Goal: Book appointment/travel/reservation

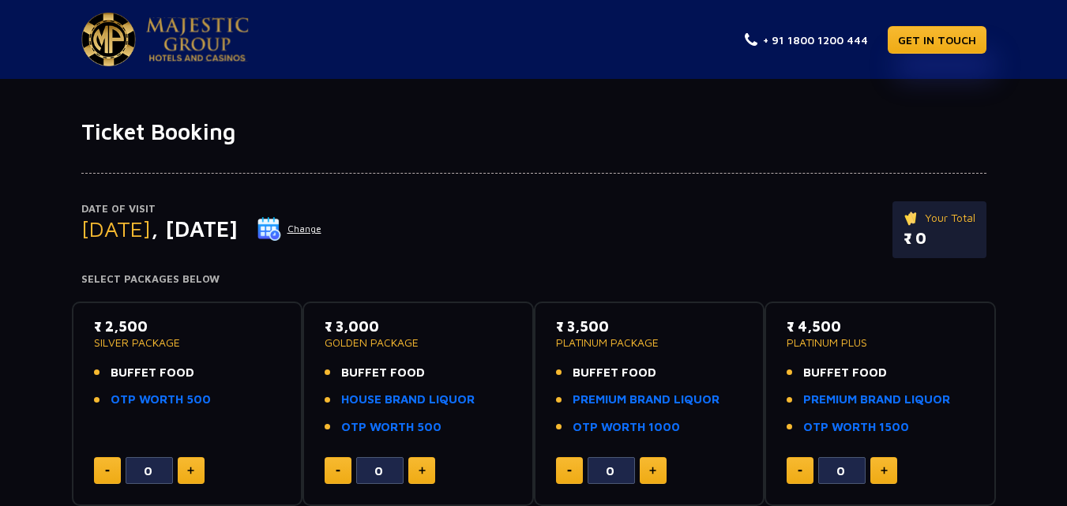
scroll to position [238, 0]
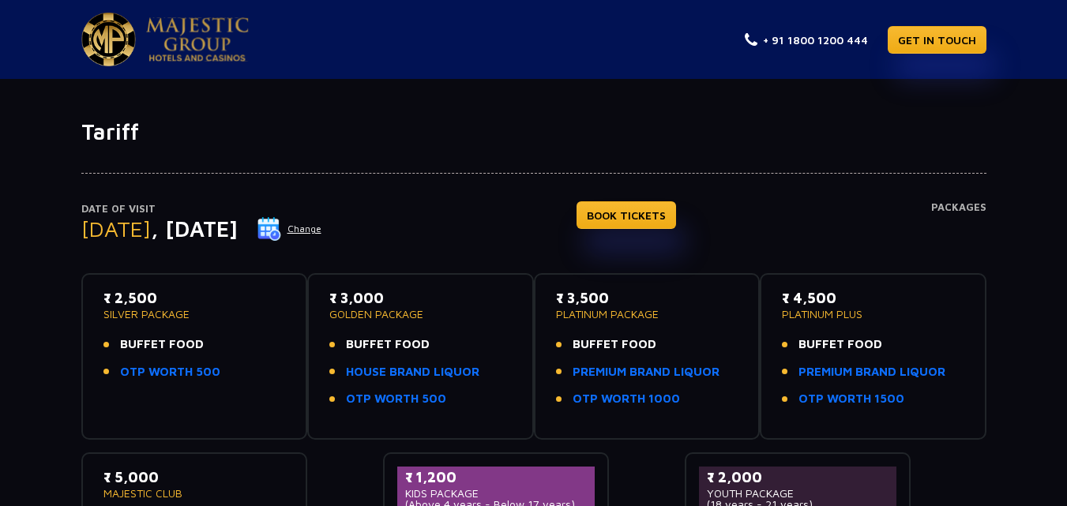
scroll to position [287, 0]
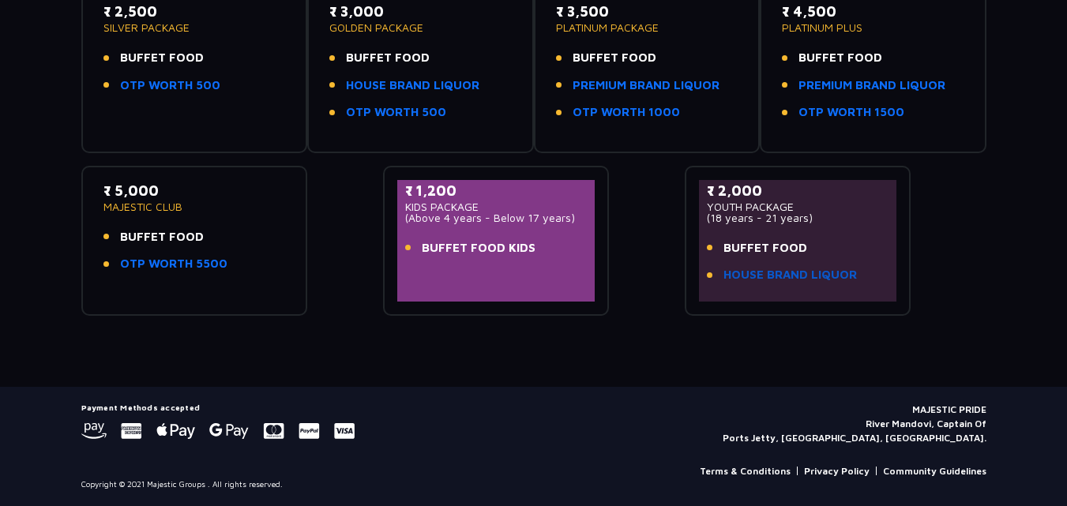
click at [782, 276] on link "HOUSE BRAND LIQUOR" at bounding box center [789, 275] width 133 height 18
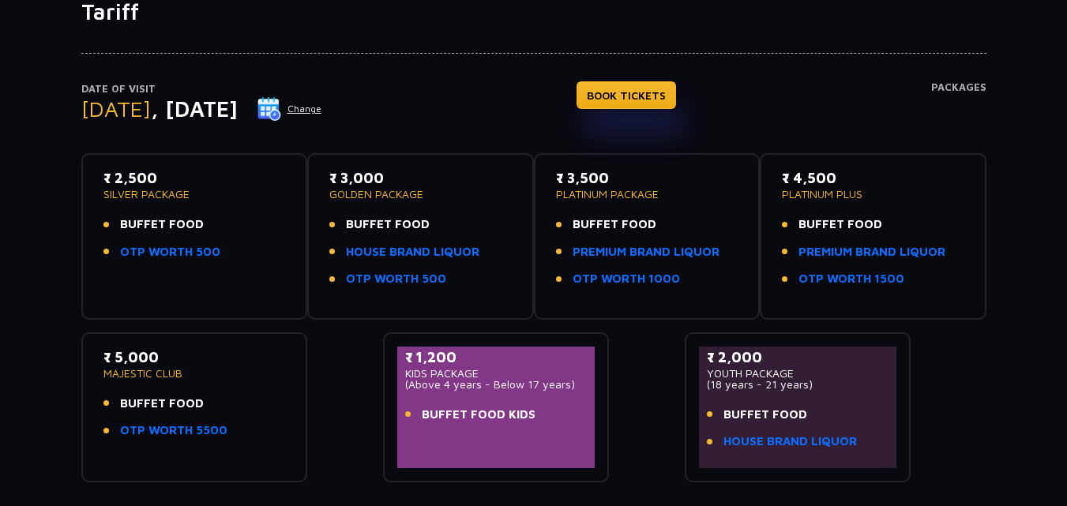
scroll to position [170, 0]
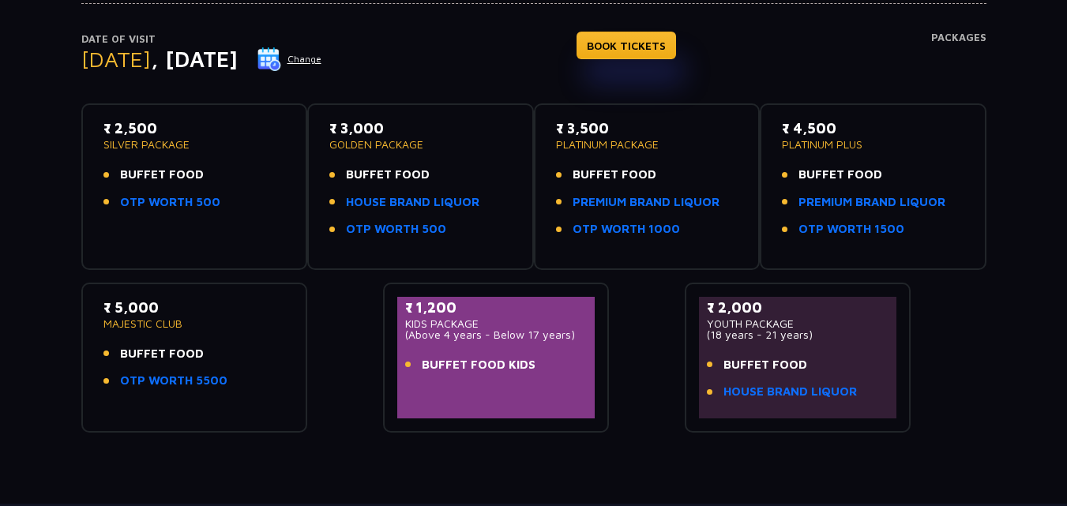
click at [763, 332] on p "(18 years - 21 years)" at bounding box center [798, 334] width 182 height 11
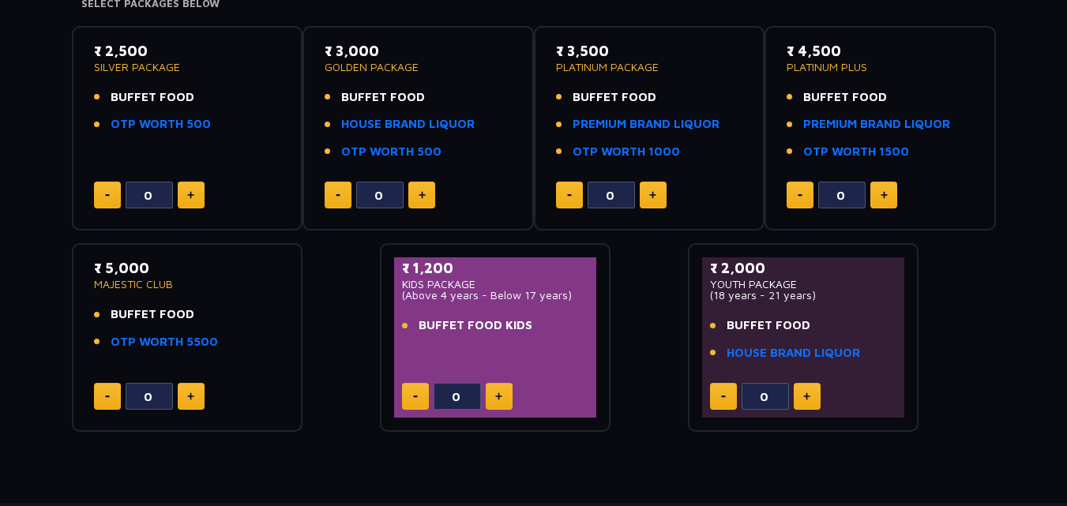
scroll to position [285, 0]
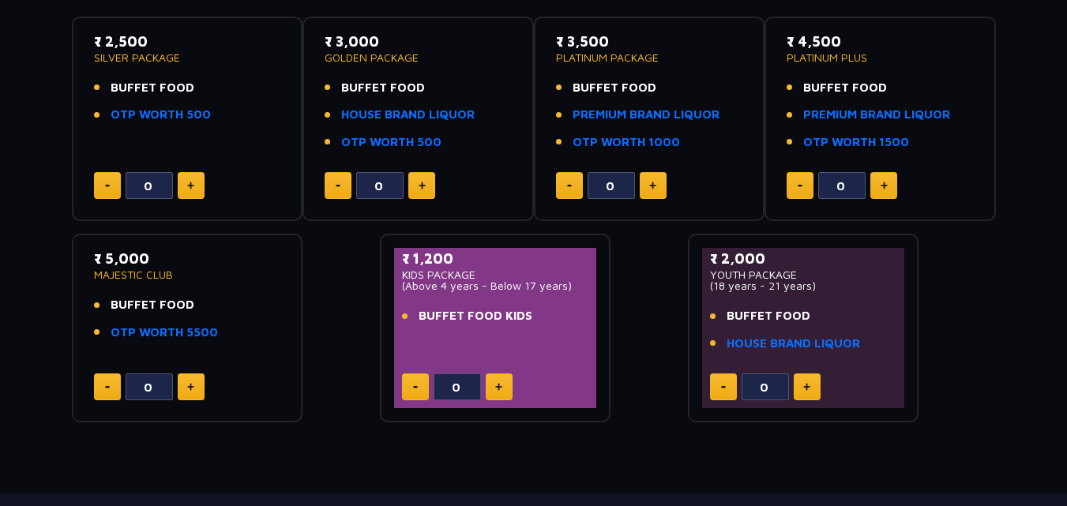
click at [806, 385] on img at bounding box center [806, 387] width 7 height 8
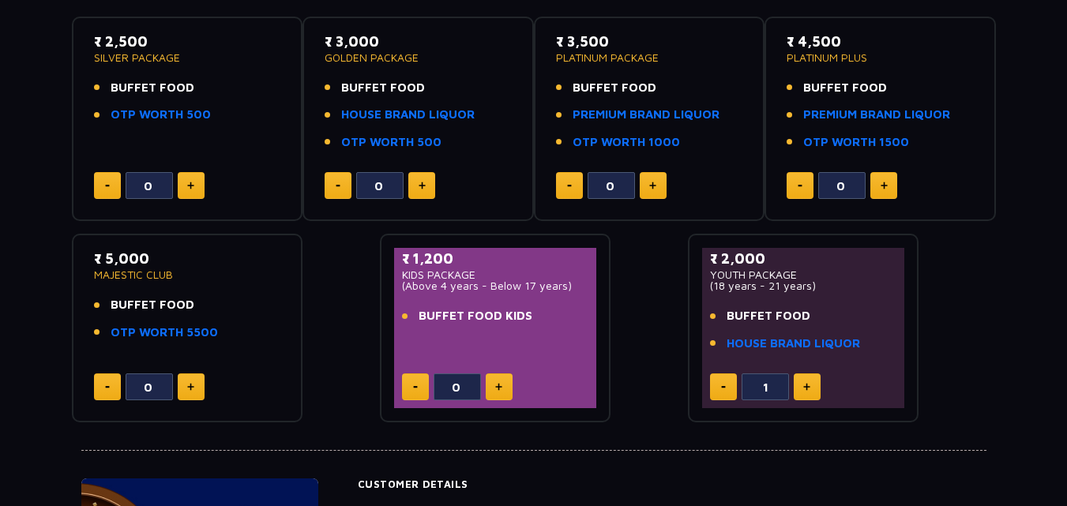
click at [806, 385] on img at bounding box center [806, 387] width 7 height 8
type input "3"
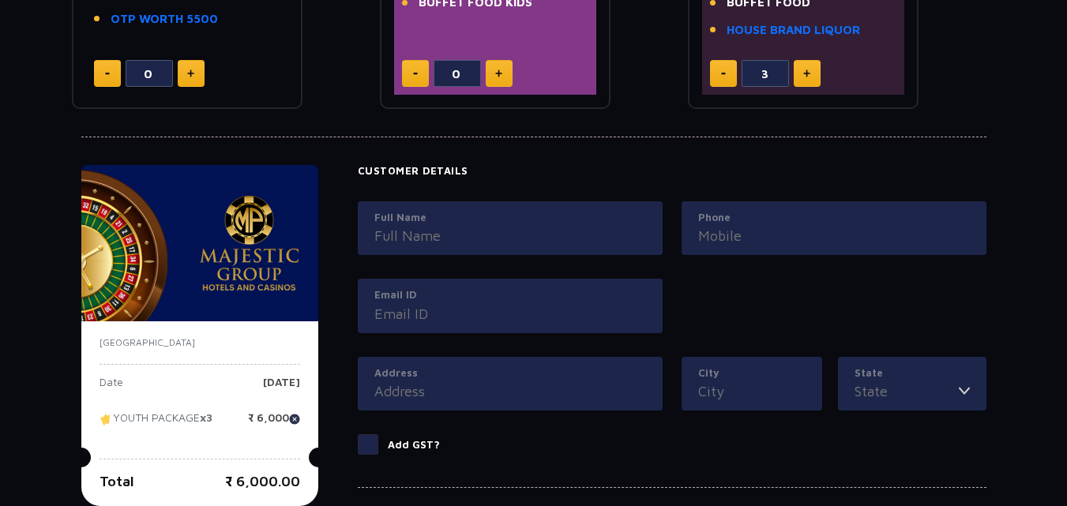
scroll to position [623, 0]
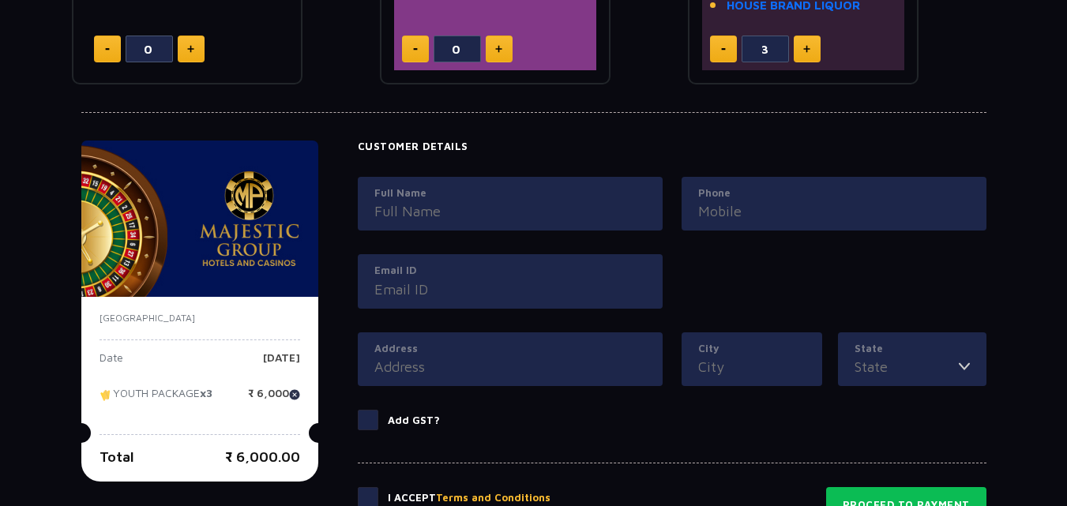
click at [286, 359] on p "Friday, 05 Sep 2025" at bounding box center [281, 364] width 37 height 24
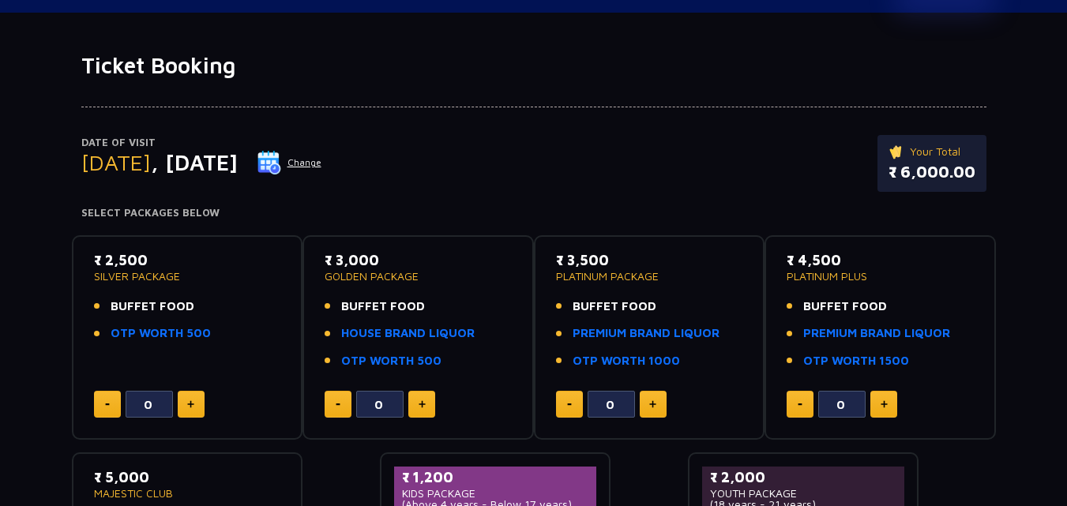
scroll to position [64, 0]
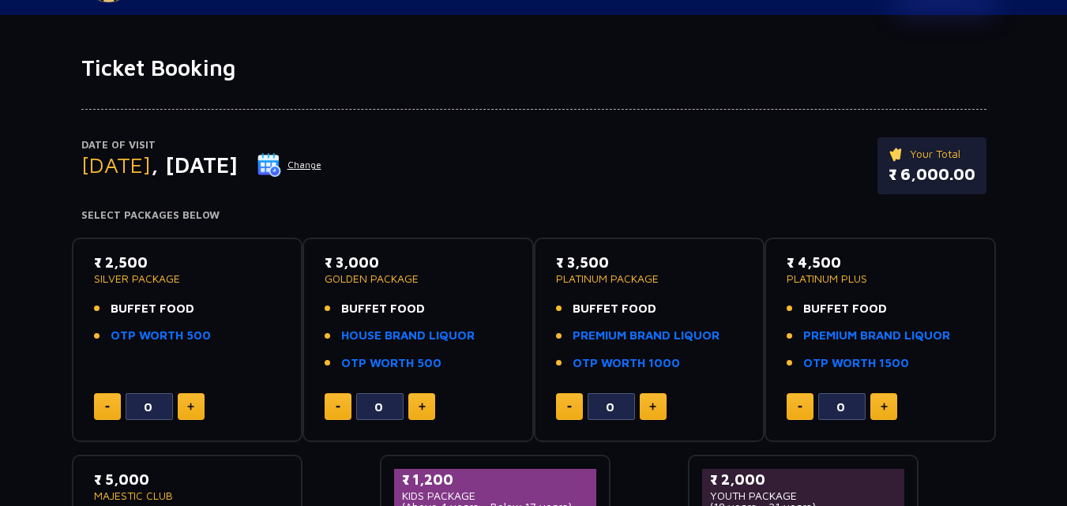
click at [322, 165] on button "Change" at bounding box center [290, 164] width 66 height 25
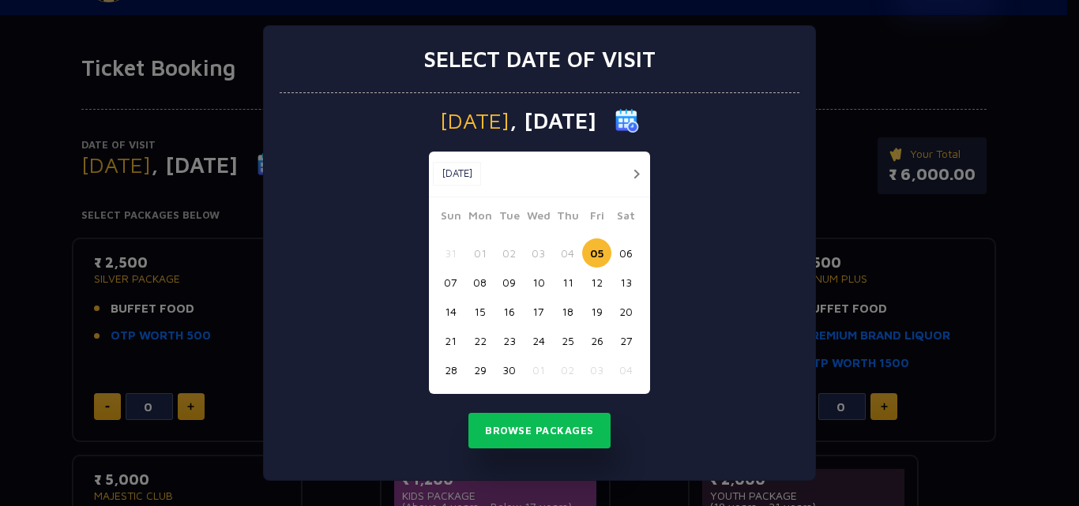
click at [624, 279] on button "13" at bounding box center [625, 282] width 29 height 29
click at [548, 430] on button "Browse Packages" at bounding box center [539, 431] width 142 height 36
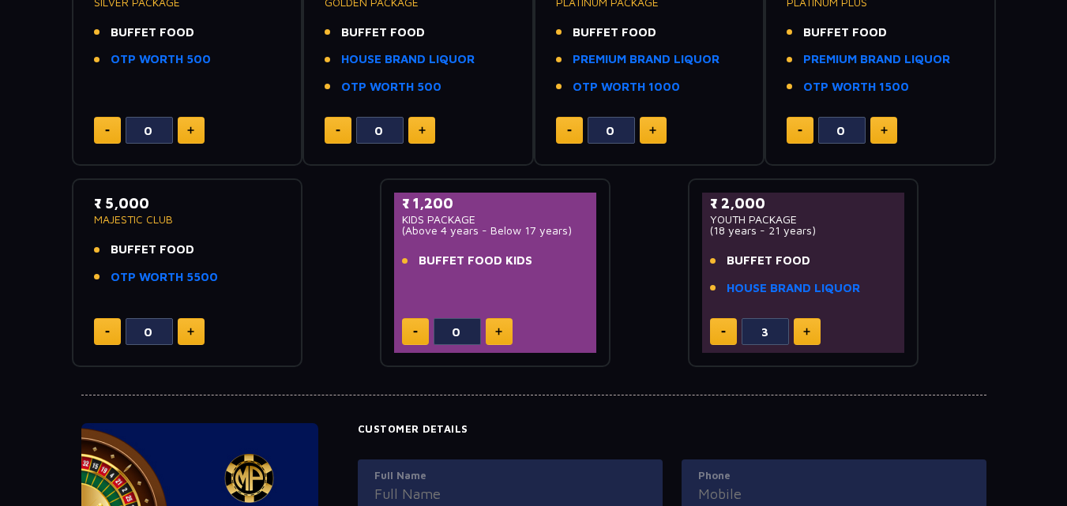
scroll to position [342, 0]
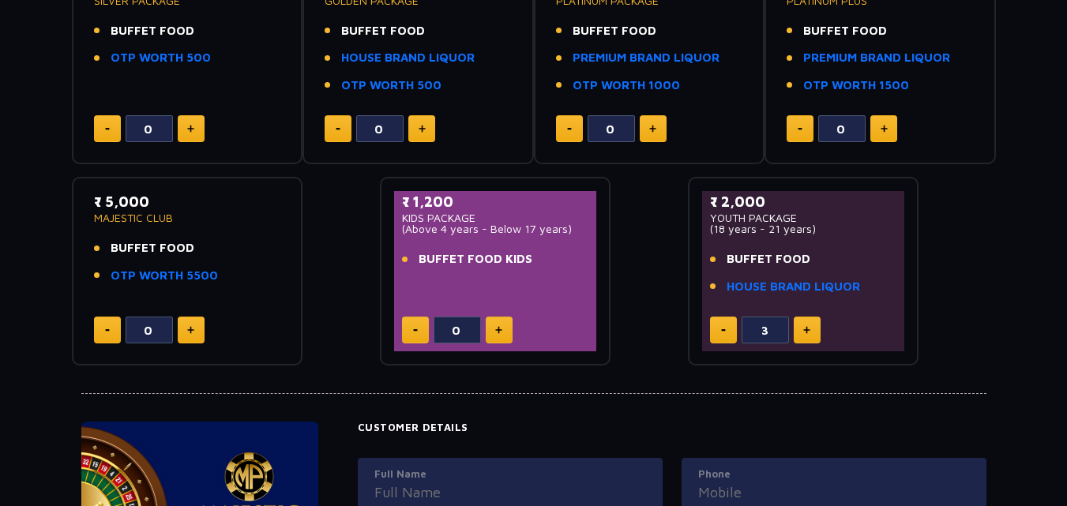
click at [845, 265] on li "BUFFET FOOD" at bounding box center [803, 259] width 187 height 18
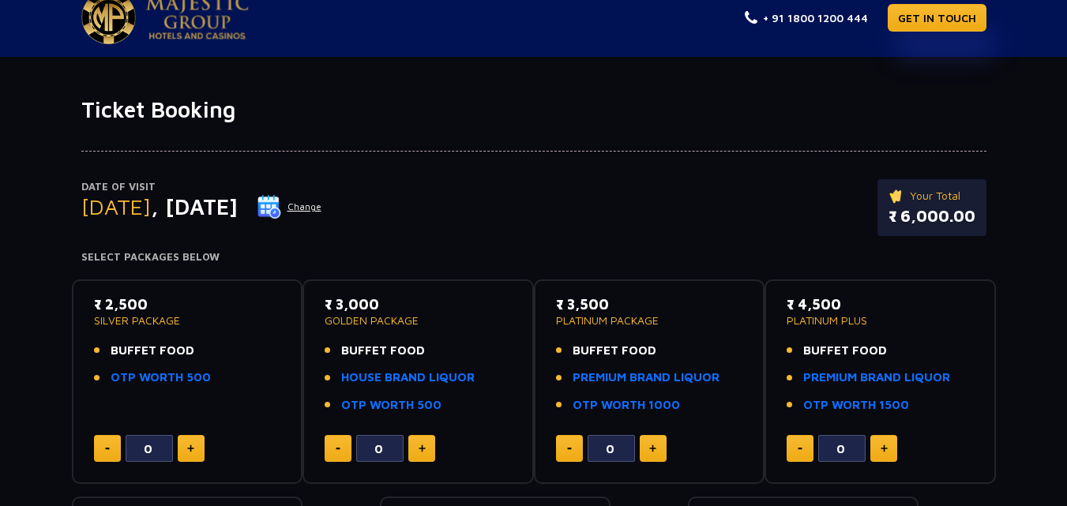
scroll to position [0, 0]
